Goal: Information Seeking & Learning: Stay updated

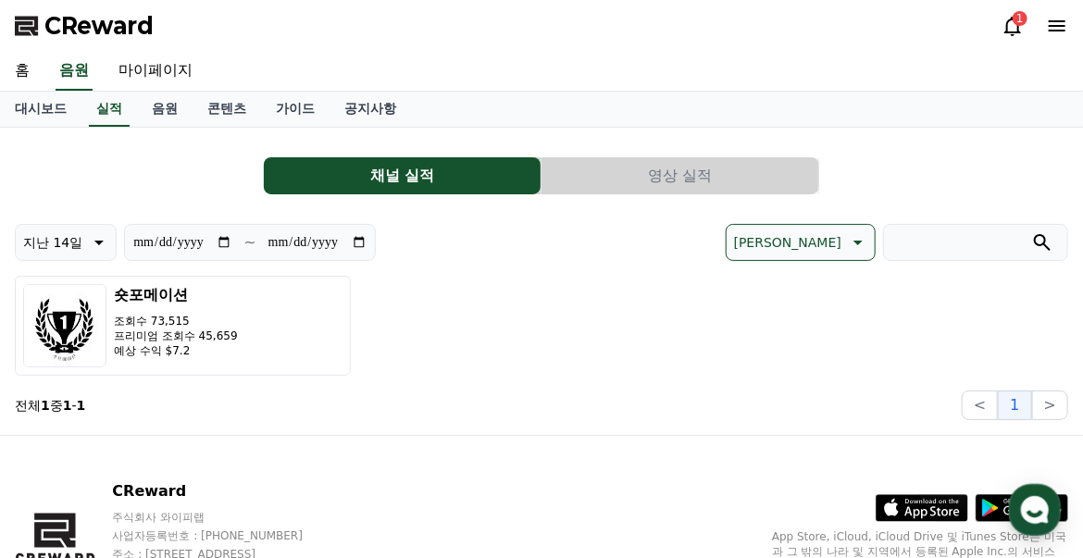
click at [1000, 21] on div "CReward 1" at bounding box center [541, 26] width 1083 height 52
click at [1018, 28] on icon at bounding box center [1013, 26] width 17 height 19
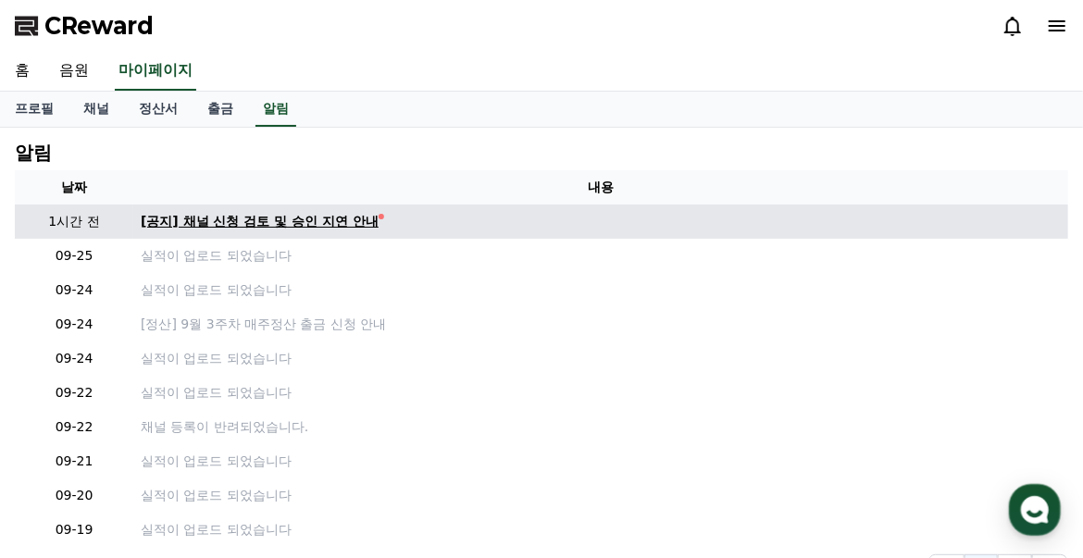
click at [333, 228] on div "[공지] 채널 신청 검토 및 승인 지연 안내" at bounding box center [260, 221] width 238 height 19
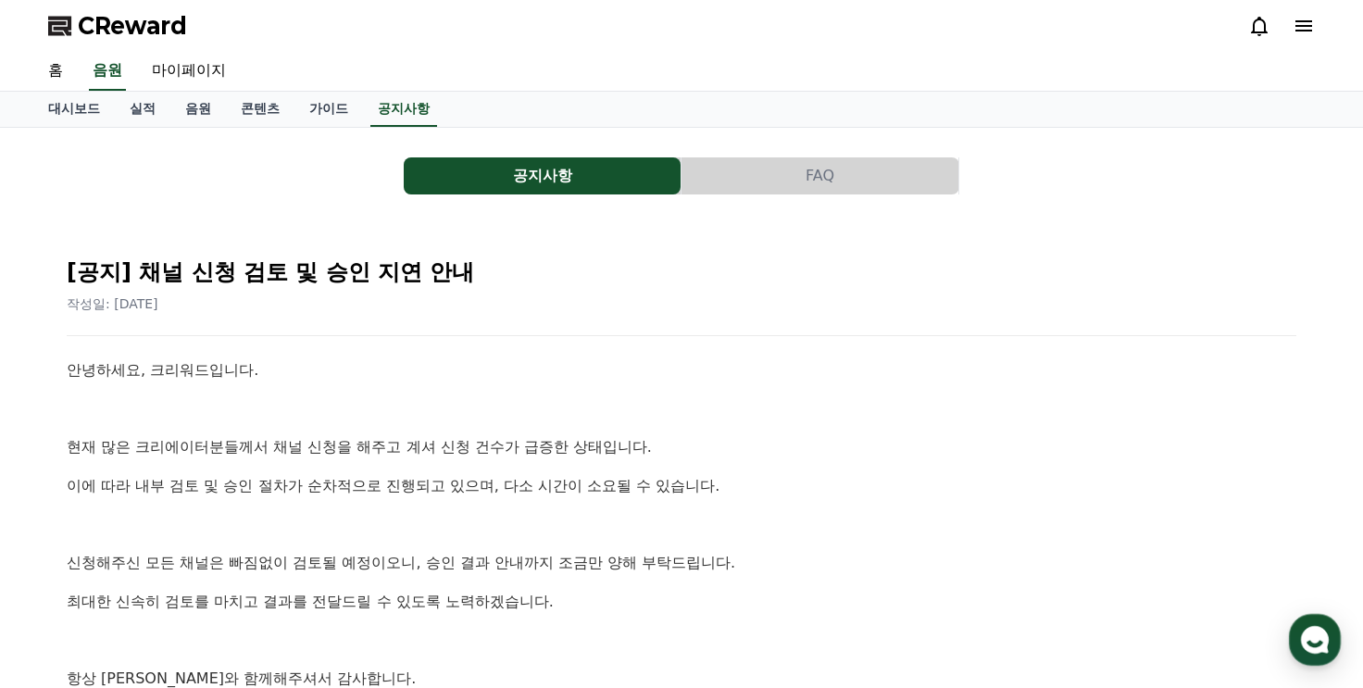
click at [136, 28] on span "CReward" at bounding box center [132, 26] width 109 height 30
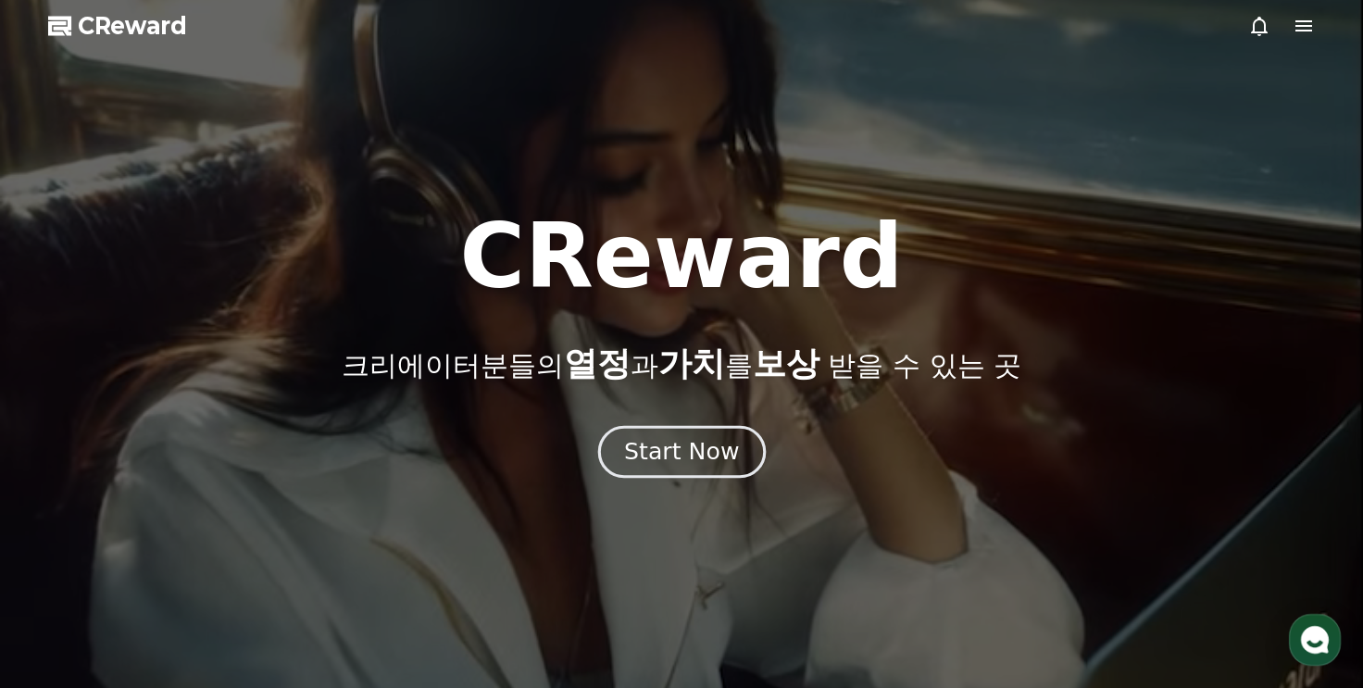
click at [685, 456] on div "Start Now" at bounding box center [681, 451] width 115 height 31
